Goal: Answer question/provide support

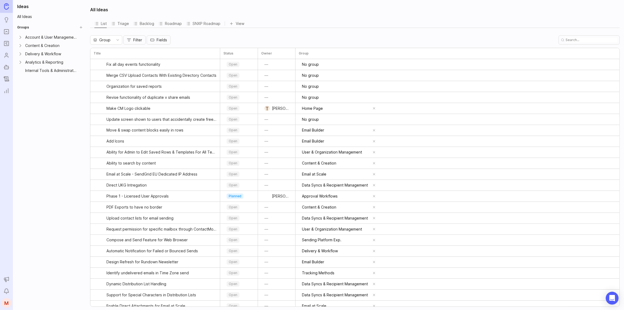
click at [6, 32] on icon "Portal" at bounding box center [6, 31] width 6 height 6
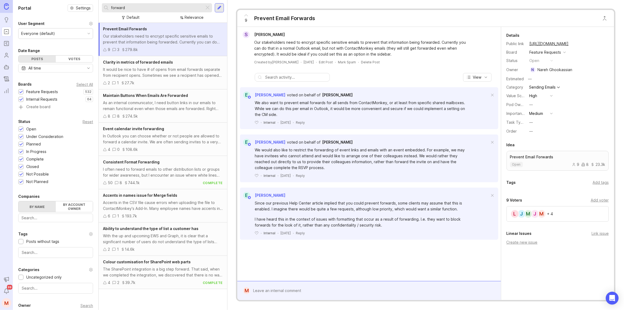
click at [142, 8] on input "forward" at bounding box center [156, 8] width 91 height 6
drag, startPoint x: 143, startPoint y: 8, endPoint x: 87, endPoint y: 8, distance: 56.3
click at [88, 8] on div "Portal Settings User Segment Everyone (default) Date Range Posts Votes All time…" at bounding box center [318, 155] width 611 height 310
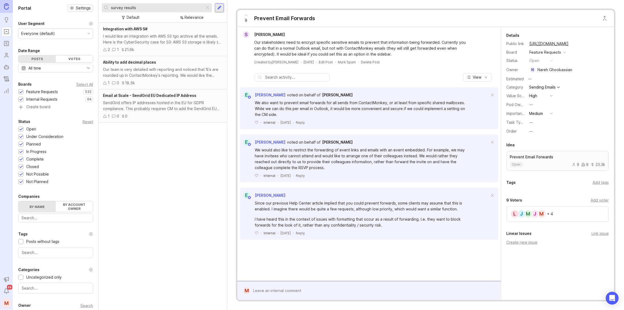
type input "survey results"
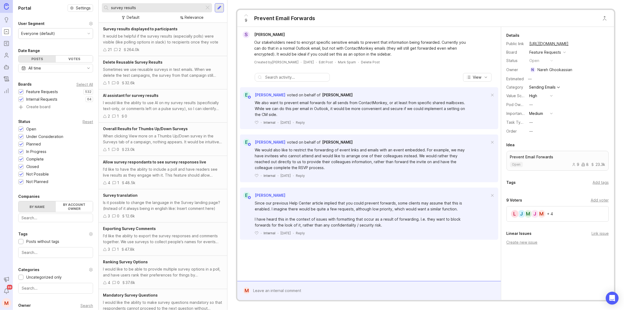
click at [167, 39] on div "It would be helpful if the survey results (especially polls) were visible (like…" at bounding box center [163, 39] width 120 height 12
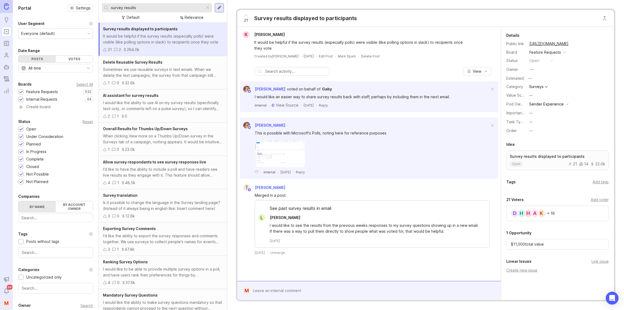
click at [566, 213] on div "K A H H D + 16" at bounding box center [558, 213] width 102 height 16
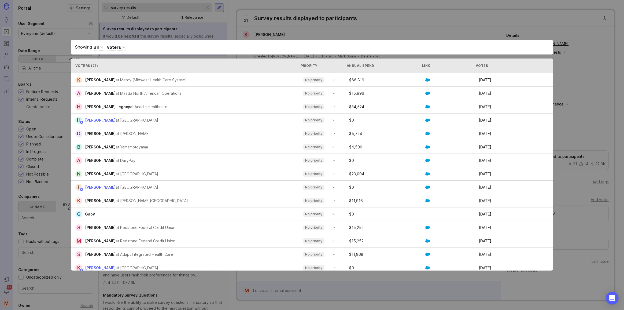
drag, startPoint x: 586, startPoint y: 187, endPoint x: 593, endPoint y: 190, distance: 7.2
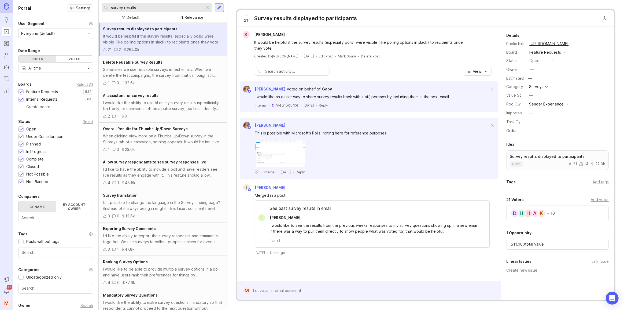
click at [599, 198] on div "Add voter" at bounding box center [600, 200] width 18 height 6
type input "b"
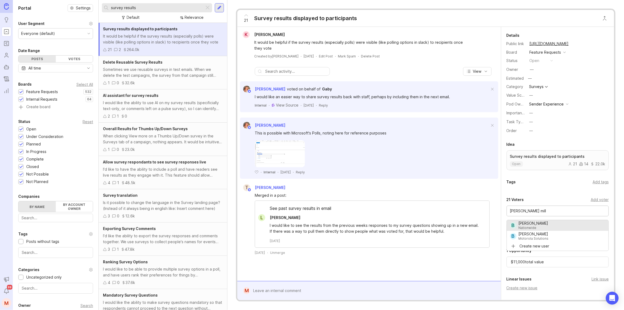
drag, startPoint x: 501, startPoint y: 212, endPoint x: 484, endPoint y: 211, distance: 17.4
click at [484, 211] on div "K Kyle Peterson It would be helpful if the survey results (especially polls) we…" at bounding box center [425, 163] width 377 height 273
type input "[PERSON_NAME]"
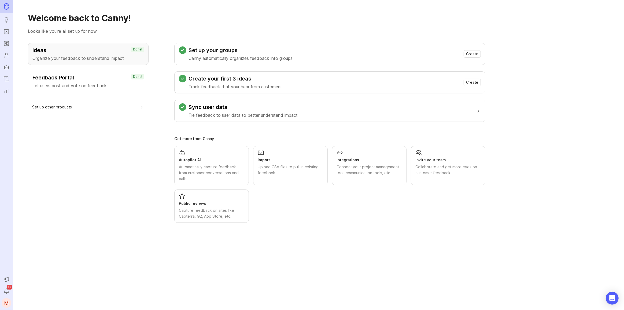
click at [3, 54] on icon "Users" at bounding box center [6, 55] width 6 height 6
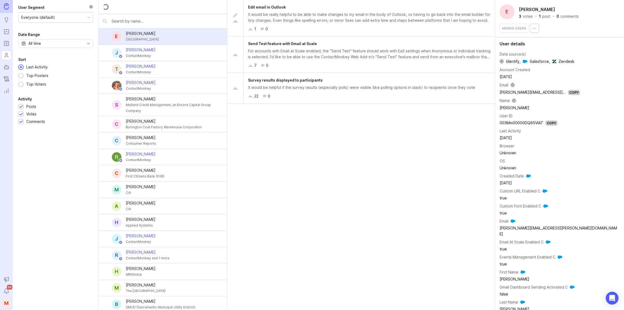
click at [8, 46] on rect "Roadmaps" at bounding box center [6, 43] width 5 height 5
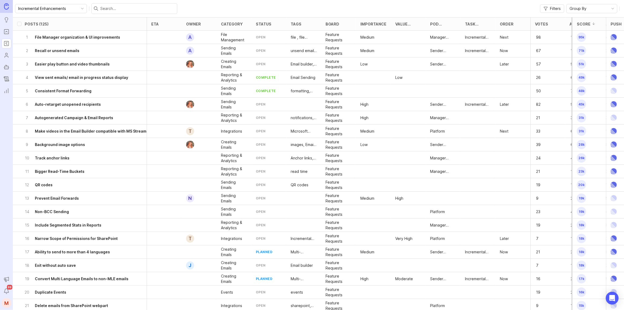
click at [8, 30] on icon "Portal" at bounding box center [6, 31] width 6 height 6
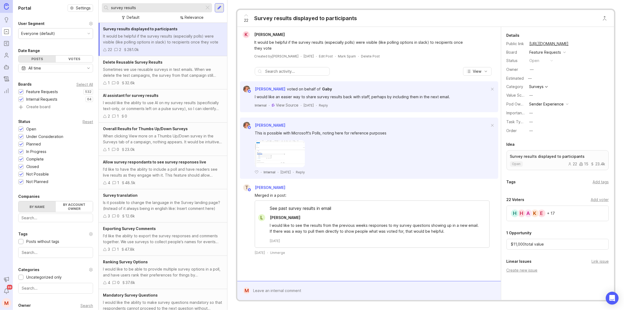
click at [157, 8] on input "survey results" at bounding box center [156, 8] width 91 height 6
drag, startPoint x: 142, startPoint y: 7, endPoint x: 100, endPoint y: 7, distance: 41.8
click at [100, 7] on div "survey results Default Relevance" at bounding box center [163, 11] width 128 height 23
